Goal: Find specific page/section: Find specific page/section

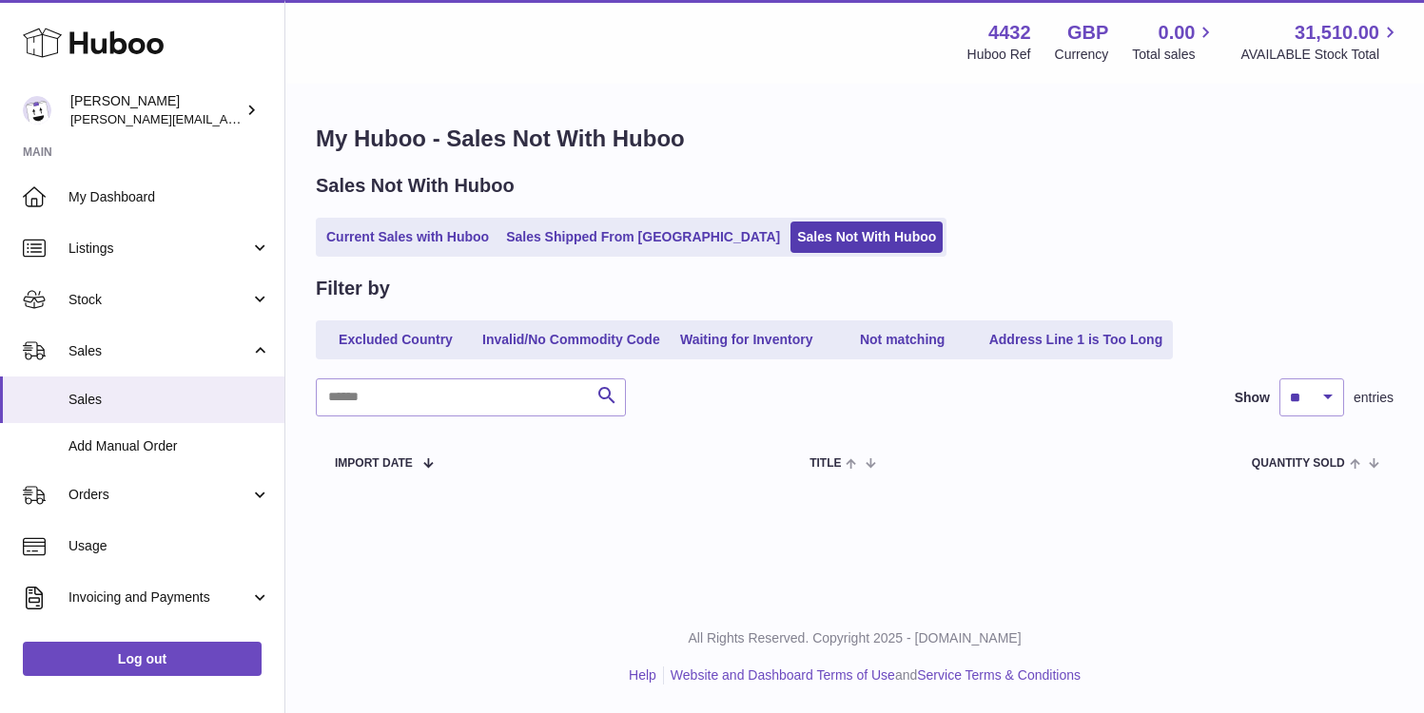
click at [469, 241] on link "Current Sales with Huboo" at bounding box center [408, 237] width 176 height 31
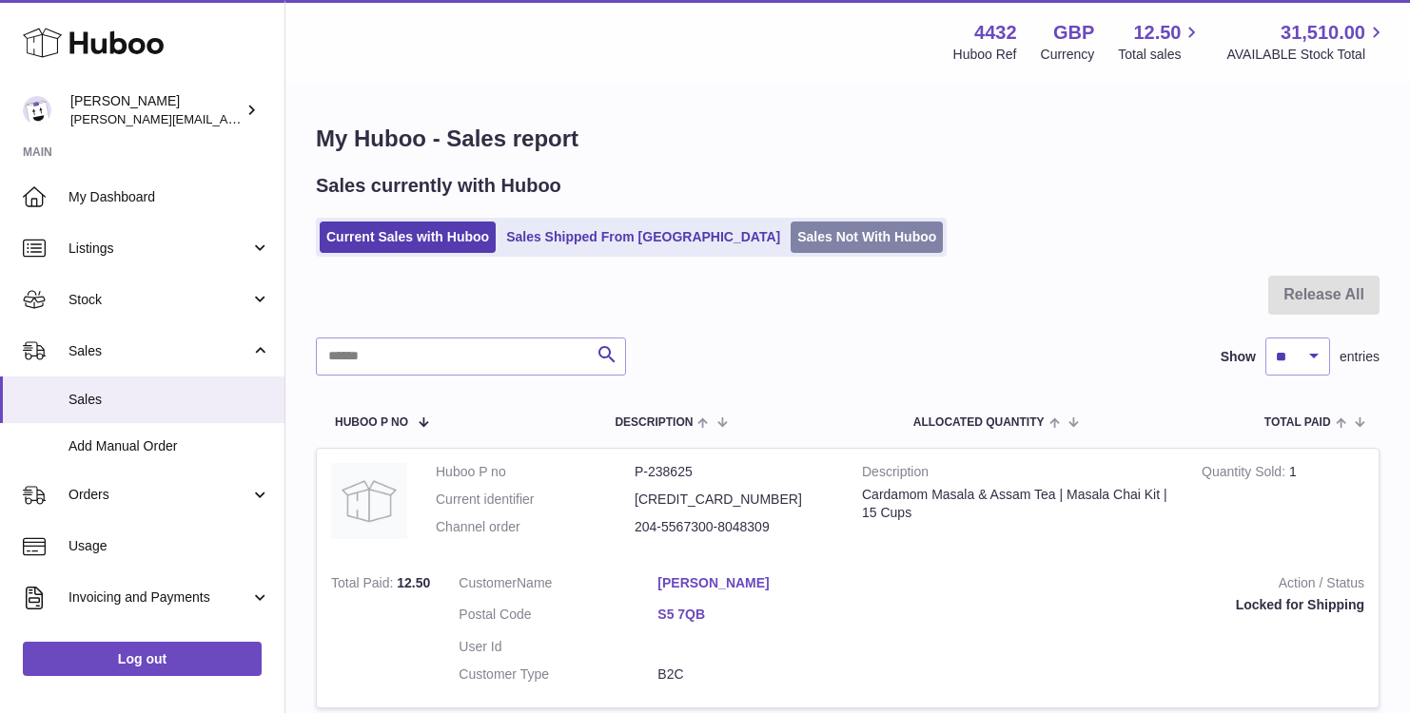
click at [790, 236] on link "Sales Not With Huboo" at bounding box center [866, 237] width 152 height 31
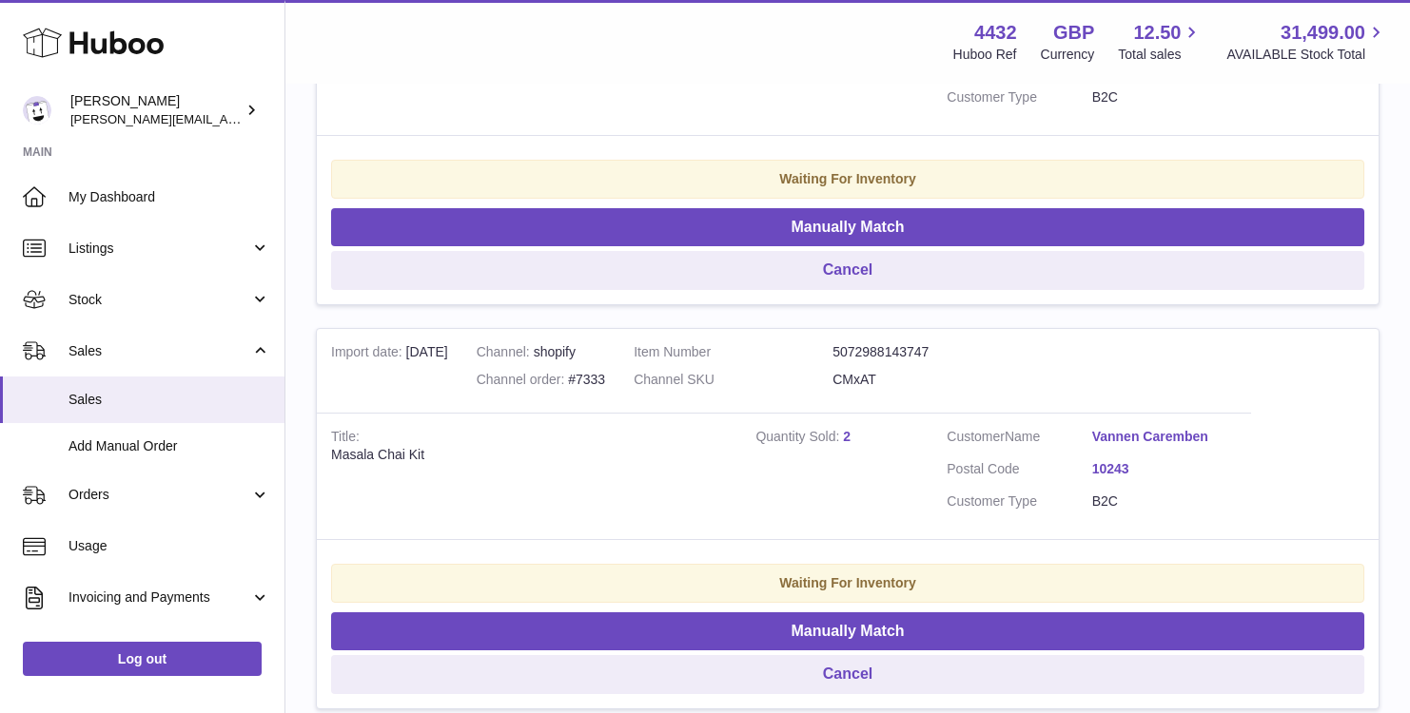
scroll to position [2446, 0]
